Goal: Navigation & Orientation: Find specific page/section

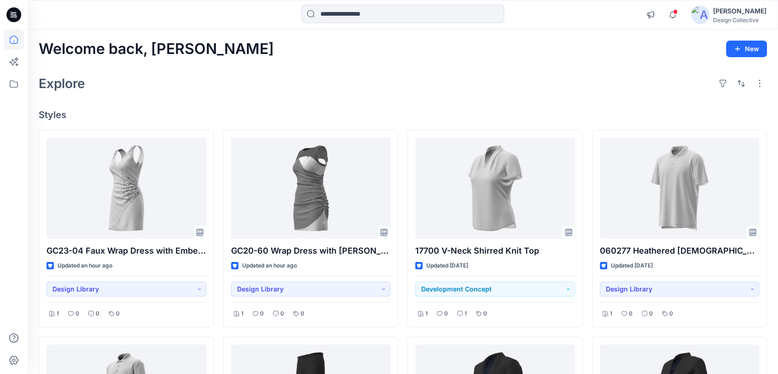
click at [734, 17] on div "Design Collective" at bounding box center [740, 20] width 53 height 7
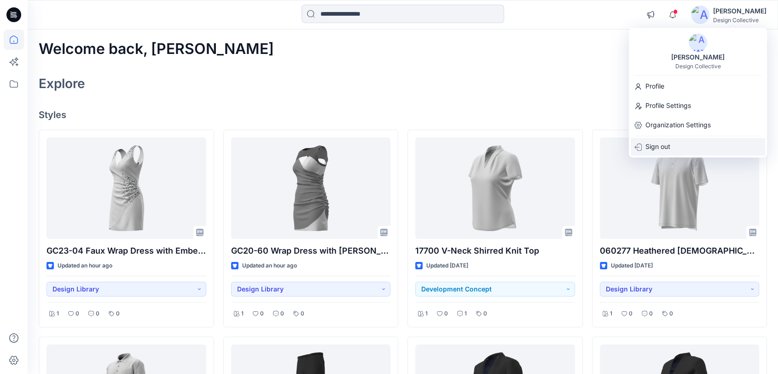
click at [655, 144] on p "Sign out" at bounding box center [658, 147] width 25 height 18
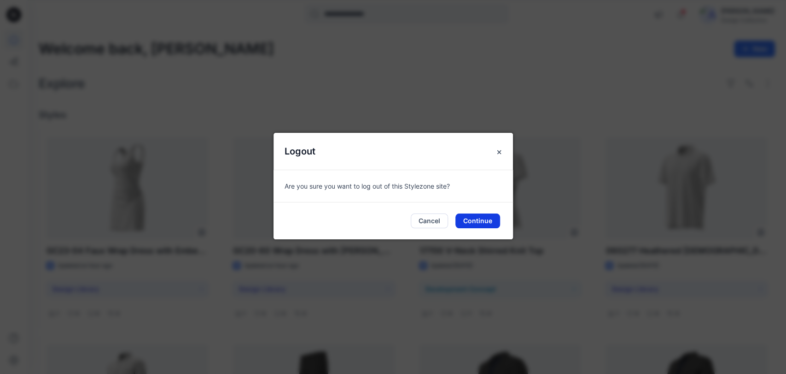
click at [474, 222] on button "Continue" at bounding box center [478, 220] width 45 height 15
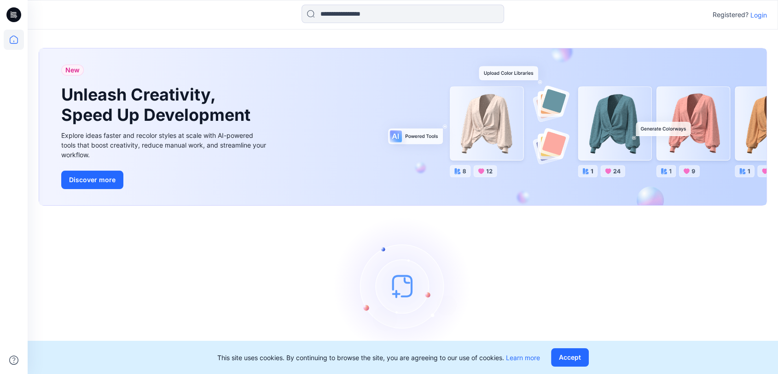
click at [758, 15] on p "Login" at bounding box center [759, 15] width 17 height 10
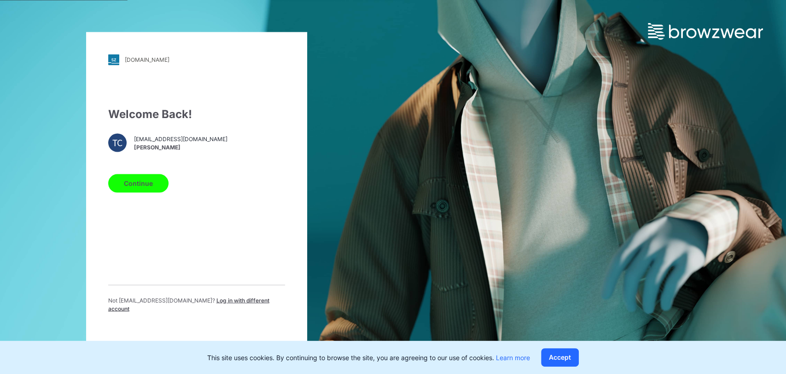
click at [133, 185] on button "Continue" at bounding box center [138, 183] width 60 height 18
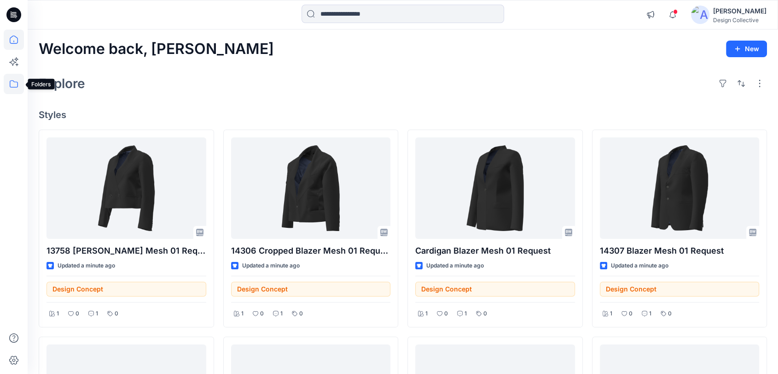
click at [8, 84] on icon at bounding box center [14, 84] width 20 height 20
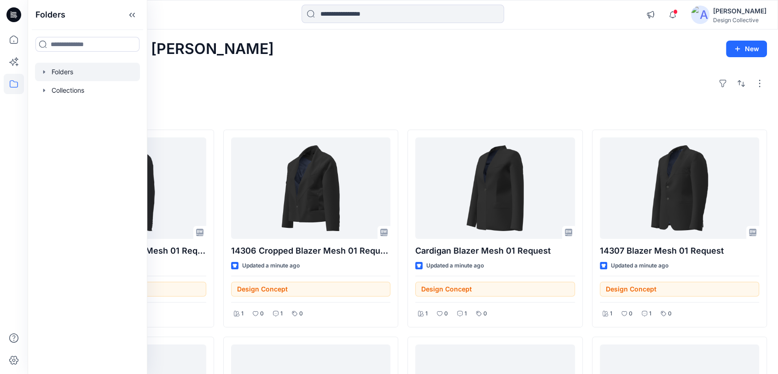
click at [43, 70] on icon "button" at bounding box center [44, 71] width 7 height 7
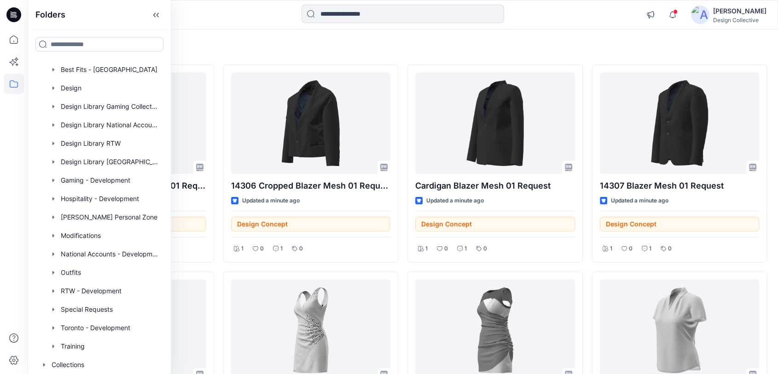
scroll to position [68, 0]
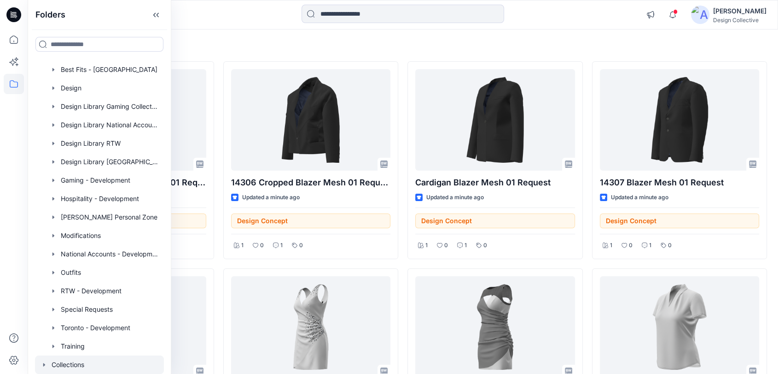
click at [60, 366] on div at bounding box center [99, 364] width 129 height 18
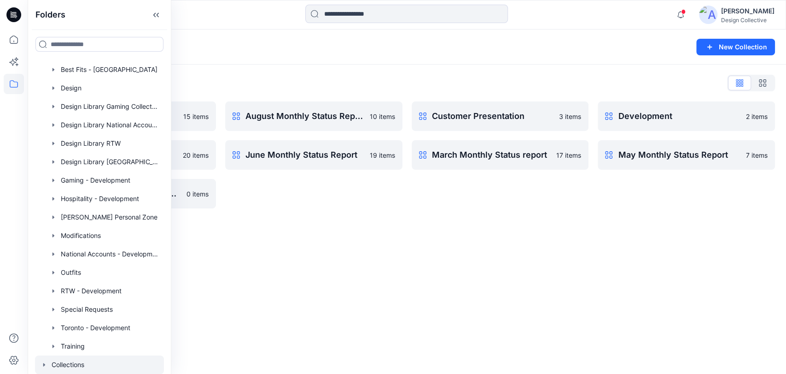
drag, startPoint x: 468, startPoint y: 248, endPoint x: 474, endPoint y: 246, distance: 6.2
click at [468, 248] on div "Collections New Collection Collections List April Monthly Status Report 15 item…" at bounding box center [407, 201] width 759 height 344
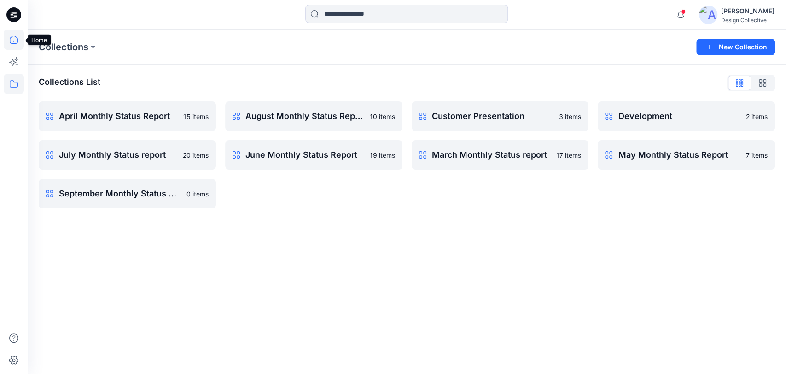
click at [15, 46] on icon at bounding box center [14, 39] width 20 height 20
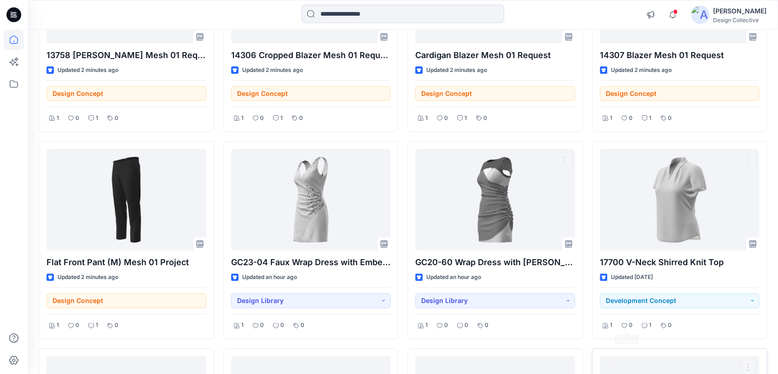
scroll to position [205, 0]
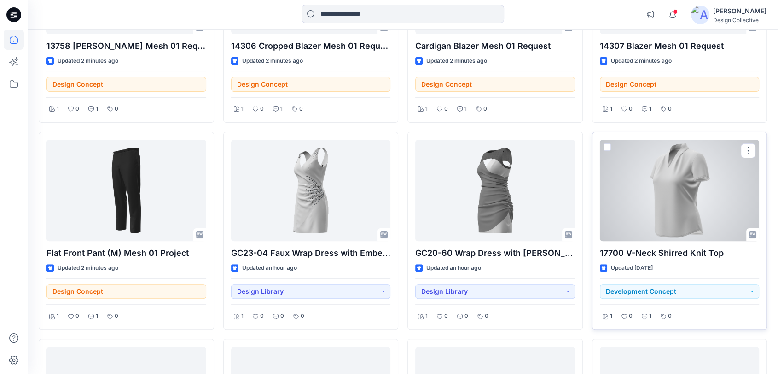
click at [680, 186] on div at bounding box center [680, 190] width 160 height 101
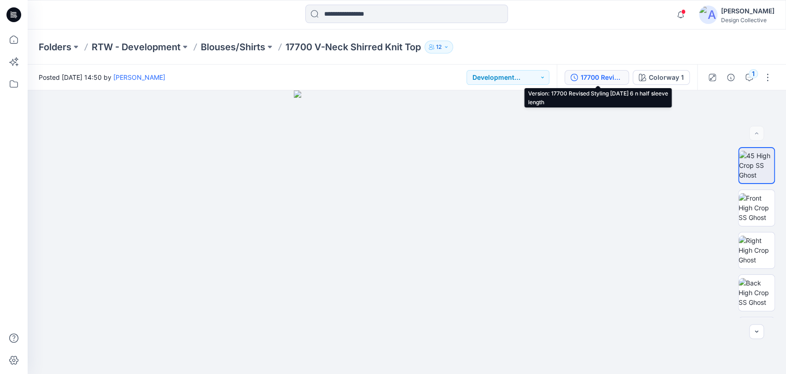
click at [578, 78] on icon "button" at bounding box center [574, 77] width 7 height 7
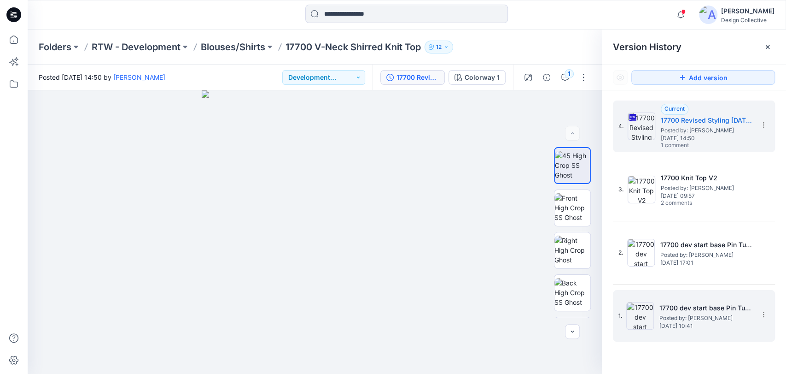
click at [713, 315] on span "Posted by: [PERSON_NAME]" at bounding box center [706, 317] width 92 height 9
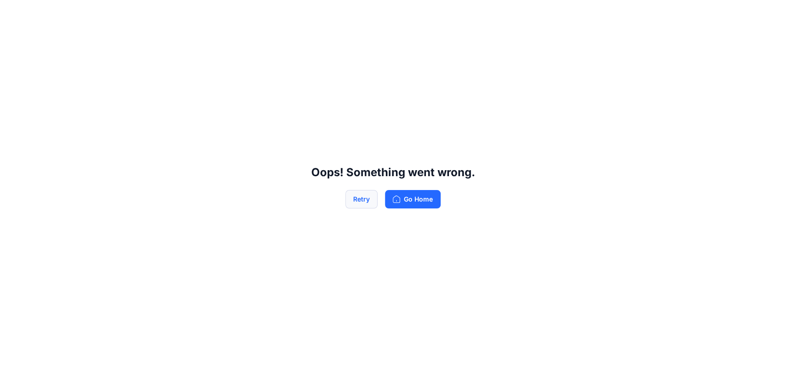
click at [367, 193] on button "Retry" at bounding box center [361, 199] width 32 height 18
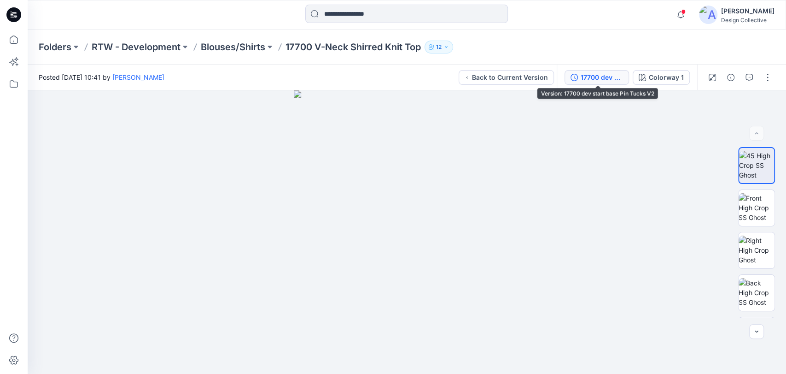
click at [599, 82] on div "17700 dev start base Pin Tucks V2" at bounding box center [602, 77] width 42 height 10
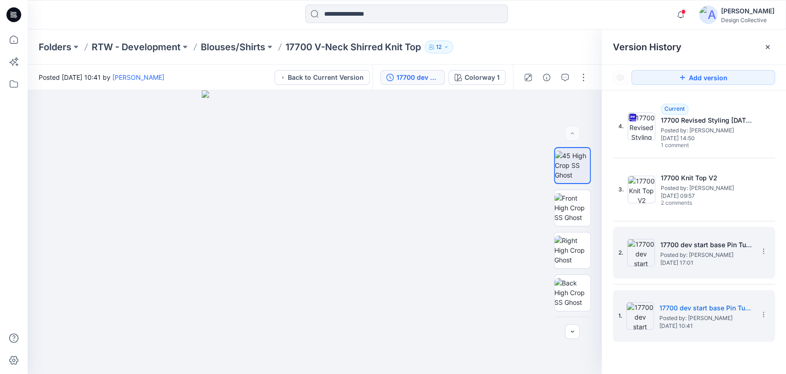
click at [694, 265] on span "[DATE] 17:01" at bounding box center [707, 262] width 92 height 6
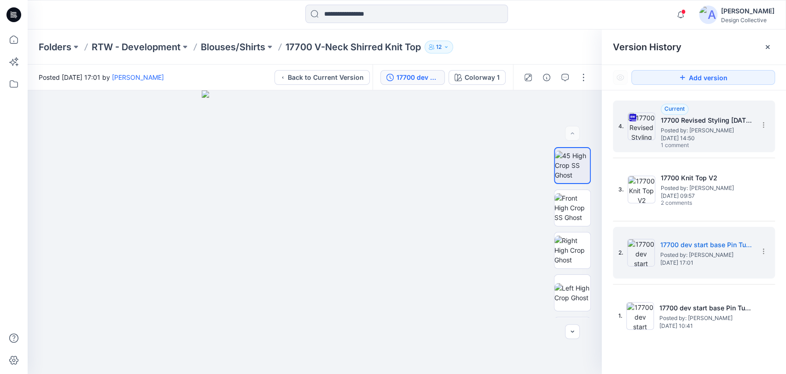
click at [711, 141] on div "Current 17700 Revised Styling [DATE] 6 n half sleeve length Posted by: [PERSON_…" at bounding box center [707, 127] width 92 height 46
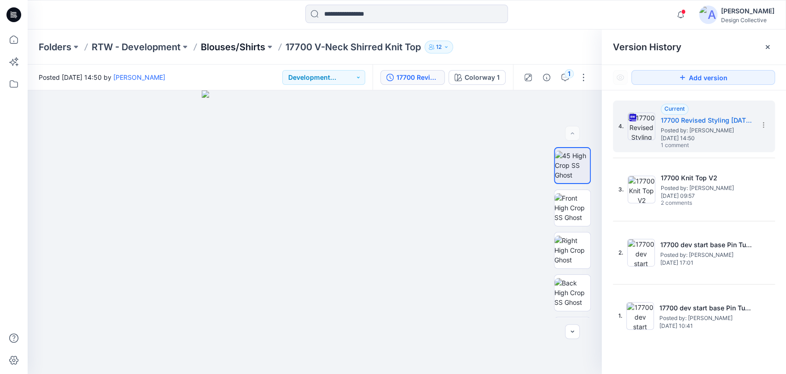
click at [237, 44] on p "Blouses/Shirts" at bounding box center [233, 47] width 64 height 13
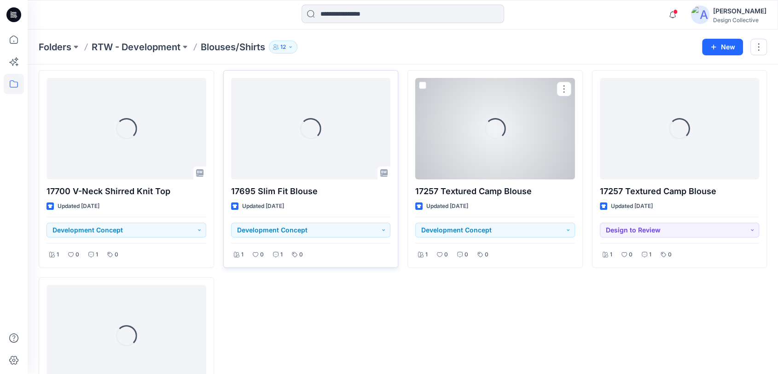
scroll to position [34, 0]
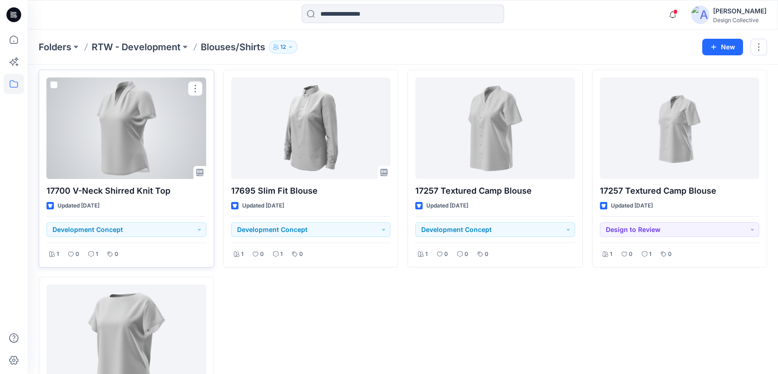
click at [140, 134] on div at bounding box center [127, 127] width 160 height 101
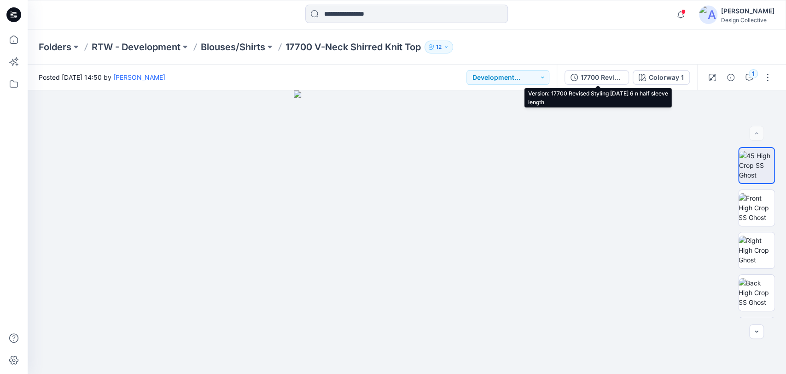
click at [611, 73] on div "17700 Revised Styling [DATE] 6 n half sleeve length" at bounding box center [602, 77] width 42 height 10
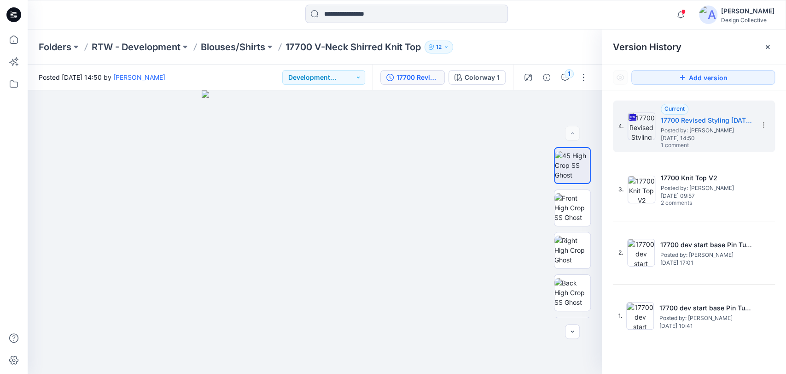
click at [548, 44] on div "Folders RTW - Development Blouses/Shirts 17700 V-Neck Shirred Knit Top 12" at bounding box center [371, 47] width 665 height 13
click at [770, 49] on icon at bounding box center [767, 46] width 7 height 7
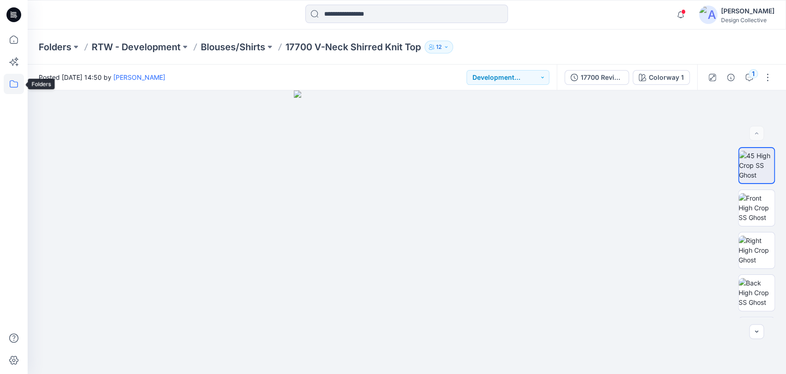
click at [9, 83] on icon at bounding box center [14, 84] width 20 height 20
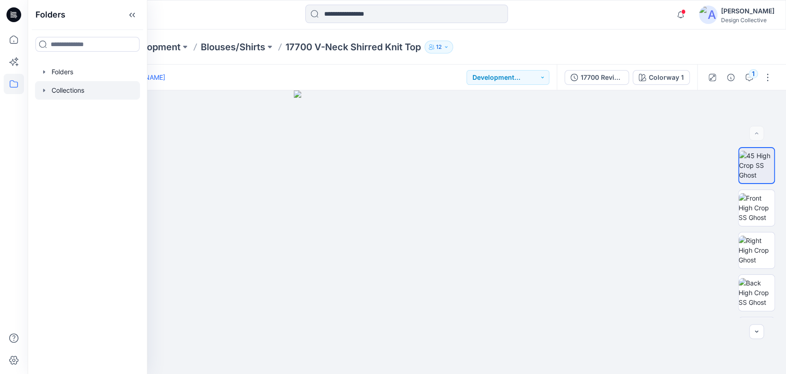
click at [43, 89] on icon "button" at bounding box center [44, 90] width 7 height 7
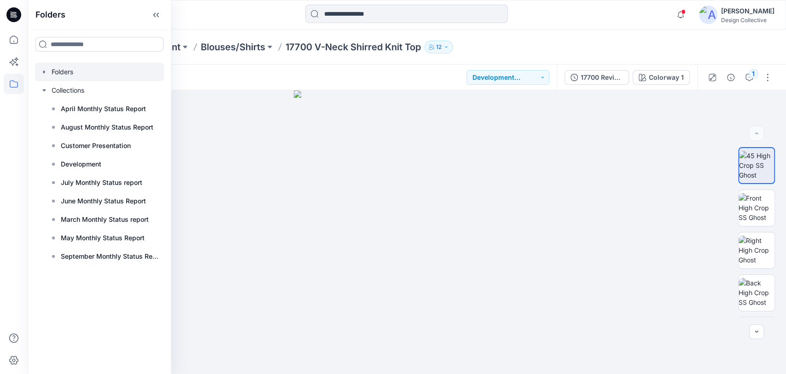
click at [47, 72] on icon "button" at bounding box center [44, 71] width 7 height 7
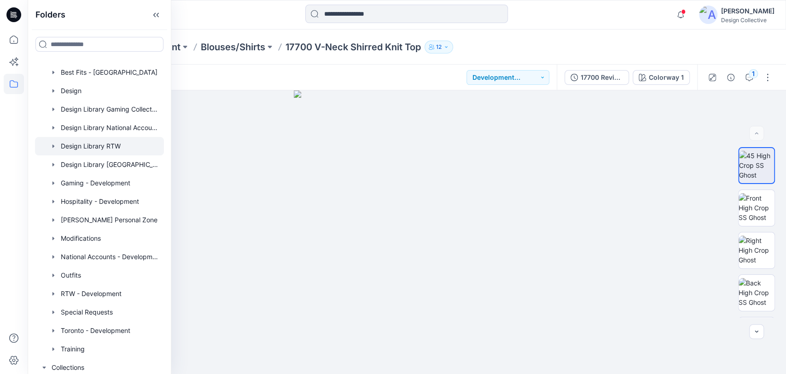
scroll to position [34, 0]
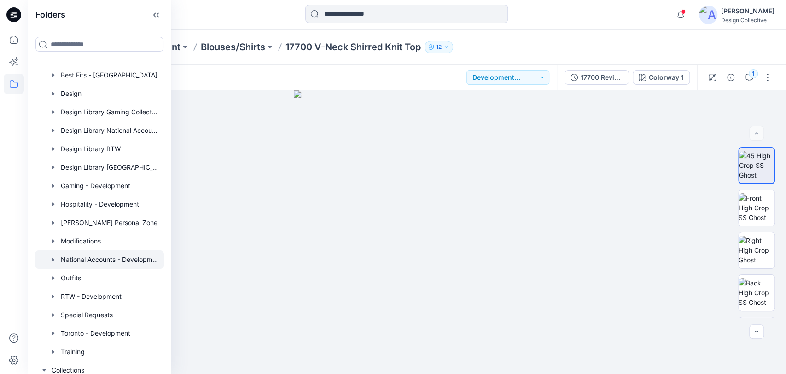
click at [53, 259] on icon "button" at bounding box center [54, 259] width 2 height 3
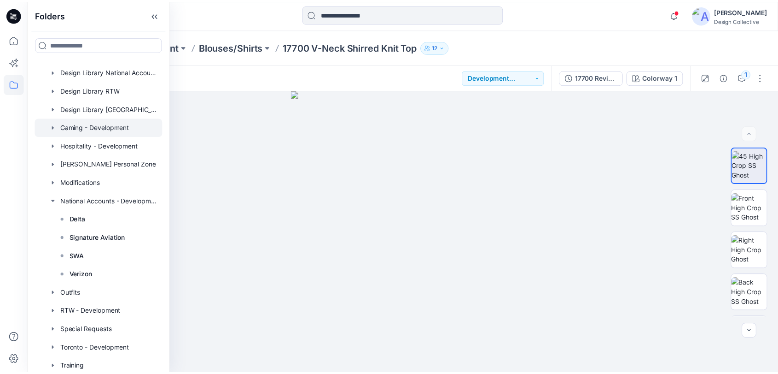
scroll to position [102, 0]
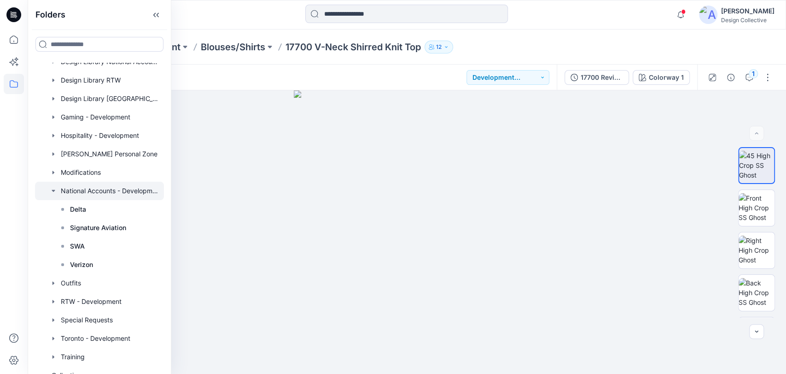
click at [83, 193] on div at bounding box center [99, 190] width 129 height 18
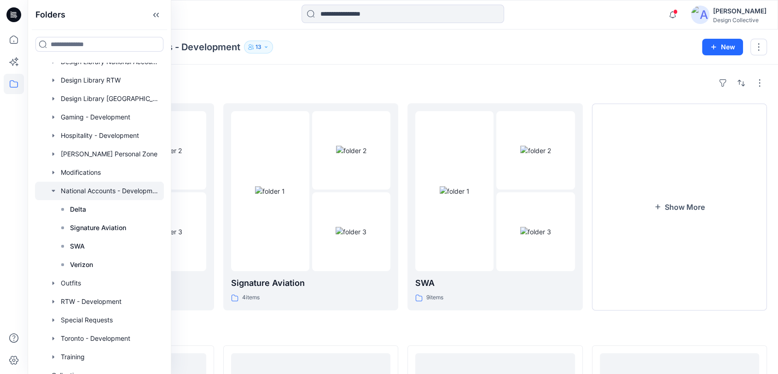
click at [420, 36] on div "Folders National Accounts - Development 13 New" at bounding box center [403, 46] width 751 height 35
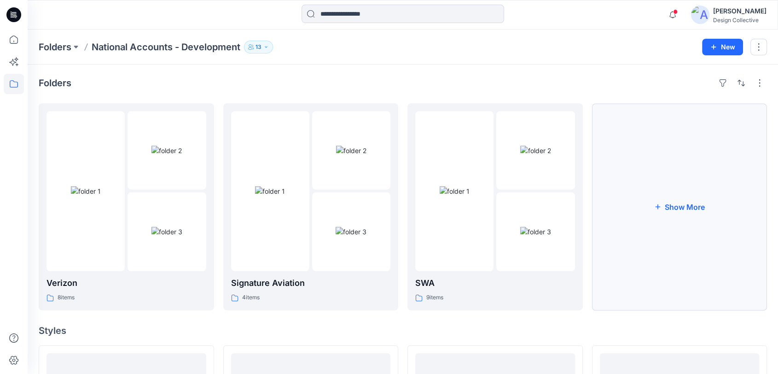
click at [649, 254] on button "Show More" at bounding box center [680, 206] width 176 height 207
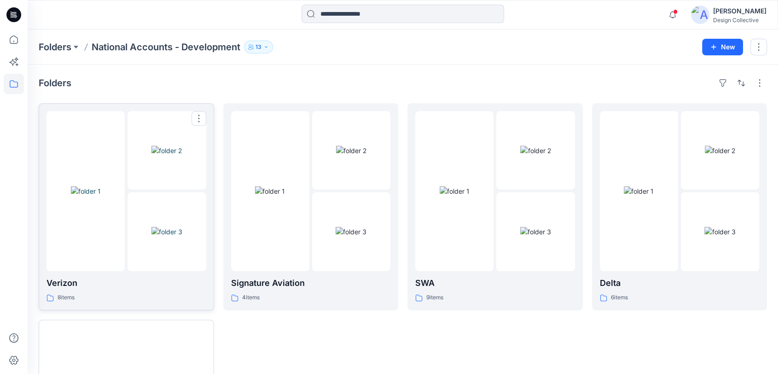
click at [106, 290] on div "Verizon 8 items" at bounding box center [127, 289] width 160 height 26
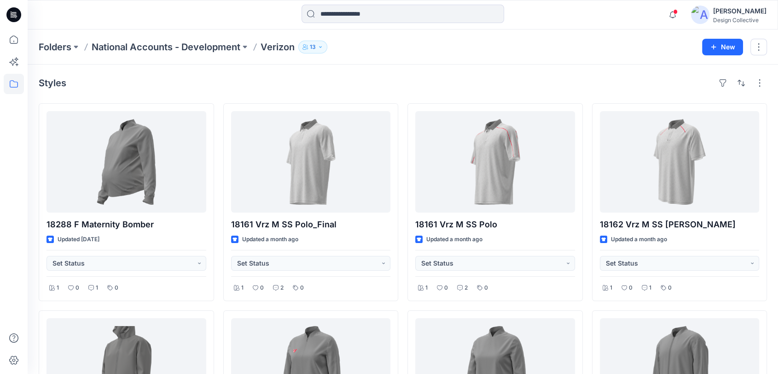
click at [552, 59] on div "Folders National Accounts - Development Verizon 13 New" at bounding box center [403, 46] width 751 height 35
click at [17, 86] on icon at bounding box center [14, 83] width 8 height 7
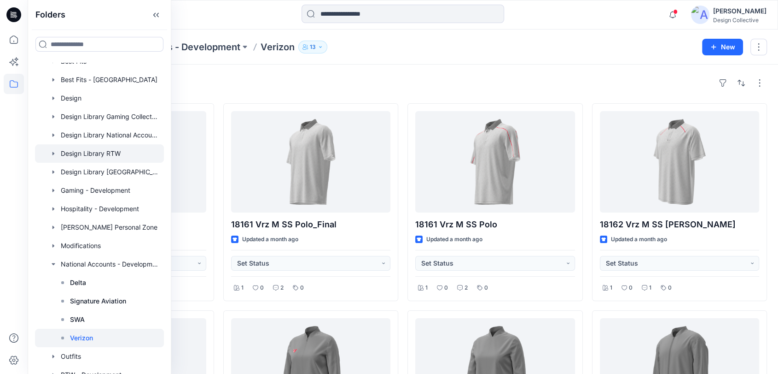
scroll to position [113, 0]
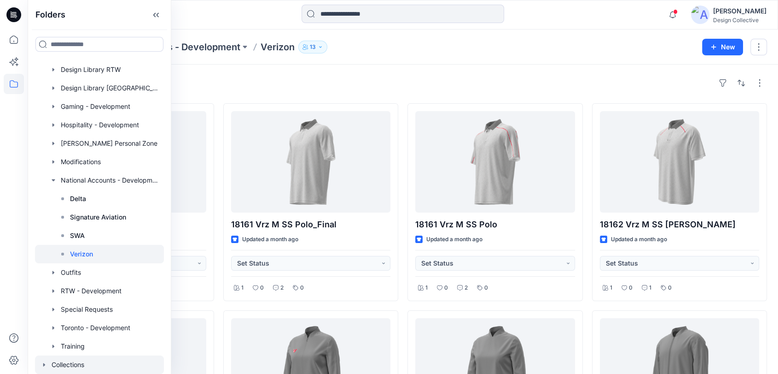
click at [66, 365] on div at bounding box center [99, 364] width 129 height 18
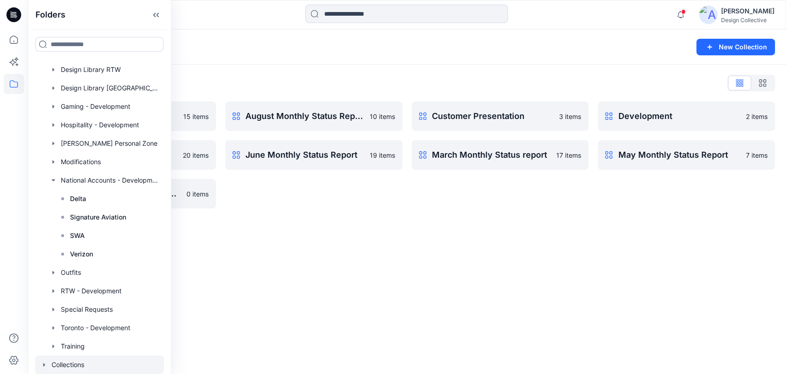
click at [324, 247] on div "Collections New Collection Collections List April Monthly Status Report 15 item…" at bounding box center [407, 201] width 759 height 344
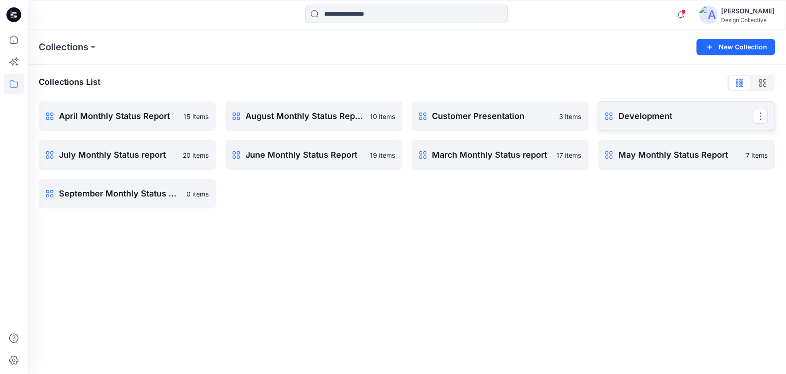
click at [663, 128] on link "Development Rename Collection Clone Collection Present Collection Delete Collec…" at bounding box center [686, 115] width 177 height 29
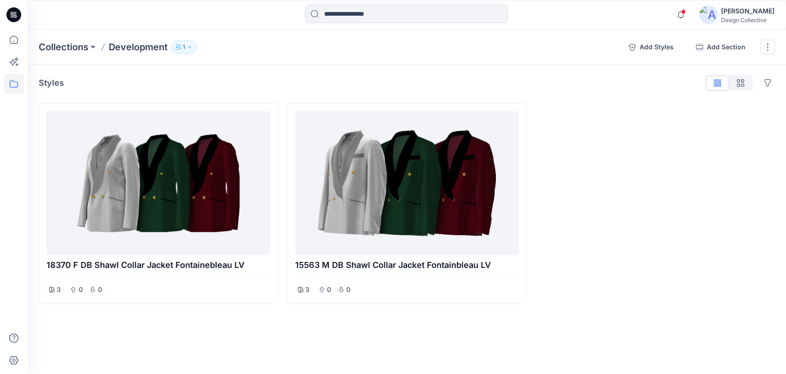
click at [192, 45] on icon "button" at bounding box center [190, 47] width 6 height 6
click at [228, 36] on div "Collections Development 1 Development 1 Internal 1 External 0 Guests 0 [PERSON_…" at bounding box center [407, 46] width 759 height 35
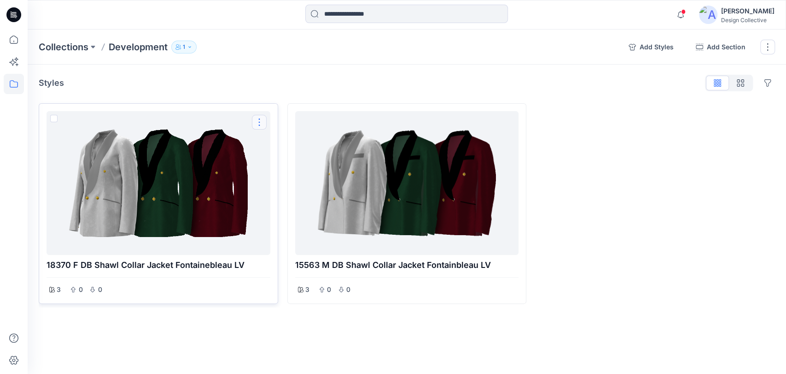
click at [261, 123] on button "Options" at bounding box center [259, 122] width 15 height 15
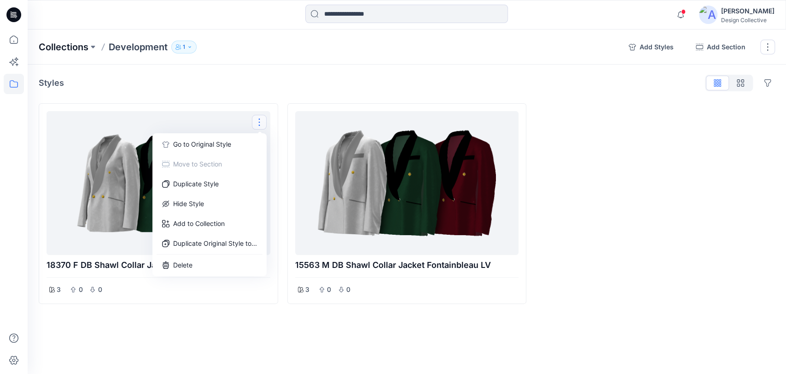
click at [70, 44] on p "Collections" at bounding box center [64, 47] width 50 height 13
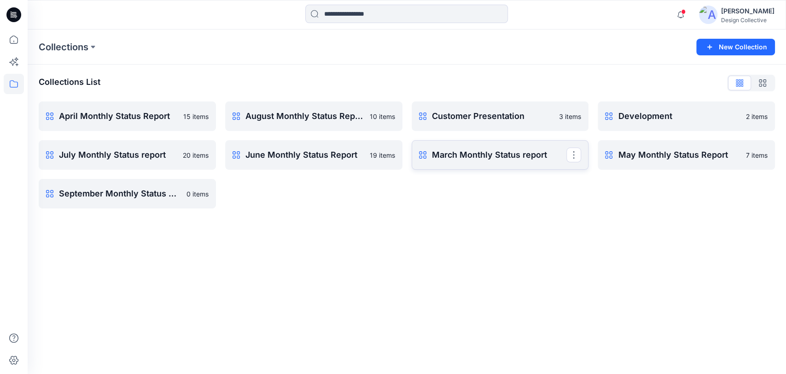
click at [527, 156] on p "March Monthly Status report" at bounding box center [499, 154] width 135 height 13
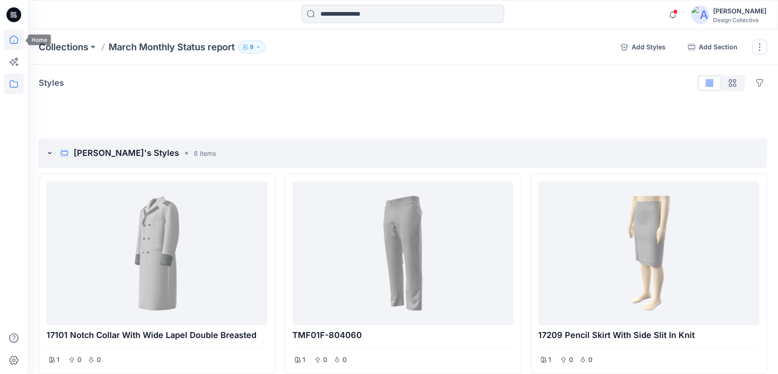
click at [18, 41] on icon at bounding box center [14, 39] width 20 height 20
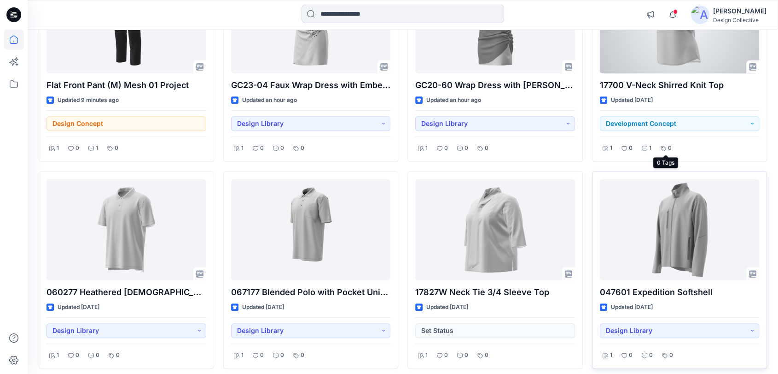
scroll to position [375, 0]
